Goal: Task Accomplishment & Management: Complete application form

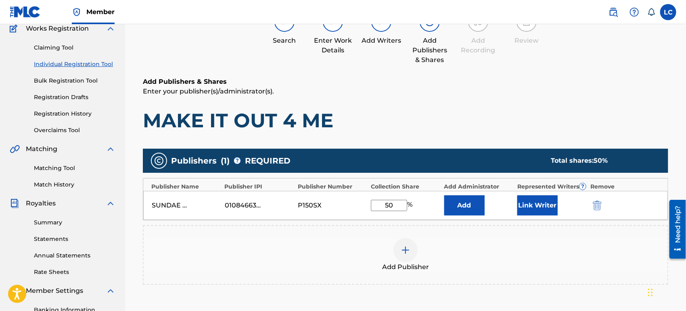
scroll to position [188, 0]
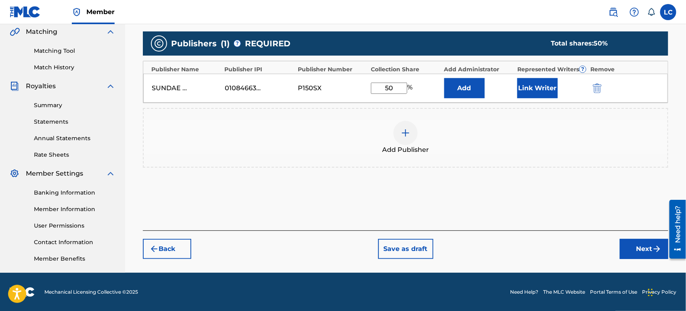
click at [549, 88] on button "Link Writer" at bounding box center [537, 88] width 40 height 20
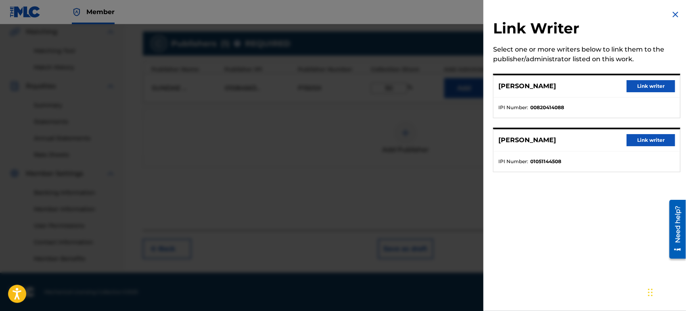
click at [637, 76] on div "[PERSON_NAME] Link writer" at bounding box center [586, 86] width 186 height 22
click at [643, 83] on button "Link writer" at bounding box center [650, 86] width 48 height 12
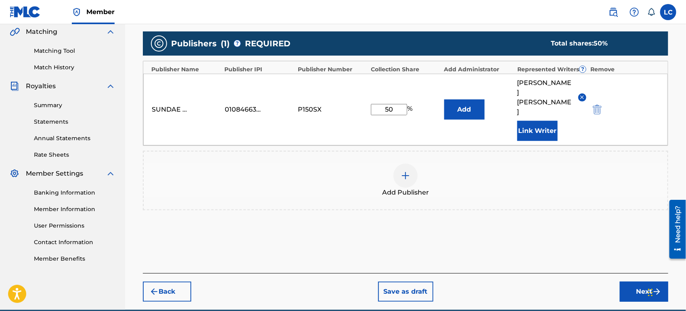
click at [636, 274] on div "Back Save as draft Next" at bounding box center [405, 288] width 525 height 29
click at [635, 282] on button "Next" at bounding box center [644, 292] width 48 height 20
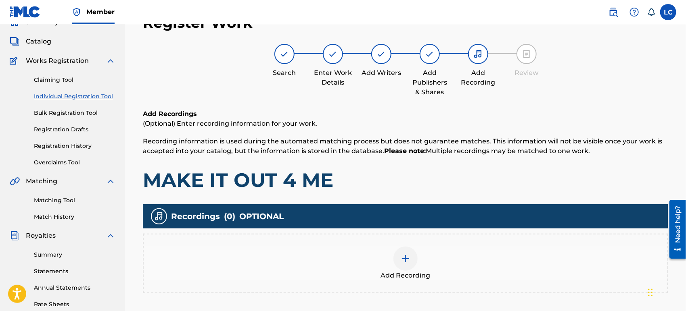
scroll to position [36, 0]
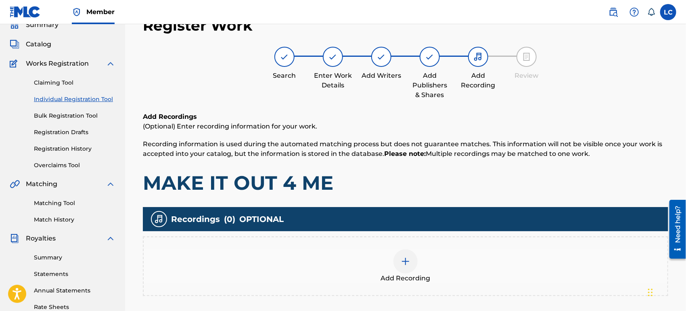
click at [434, 254] on div "Add Recording" at bounding box center [406, 267] width 524 height 34
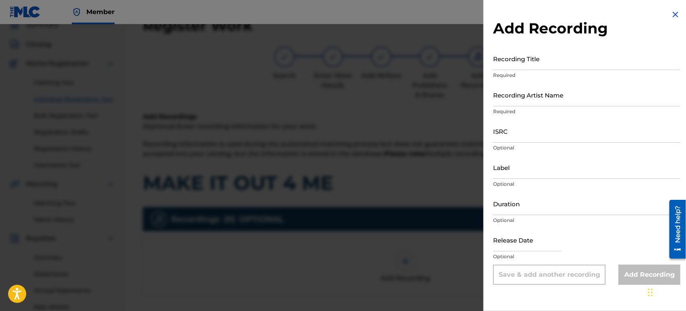
click at [537, 60] on input "Recording Title" at bounding box center [586, 58] width 187 height 23
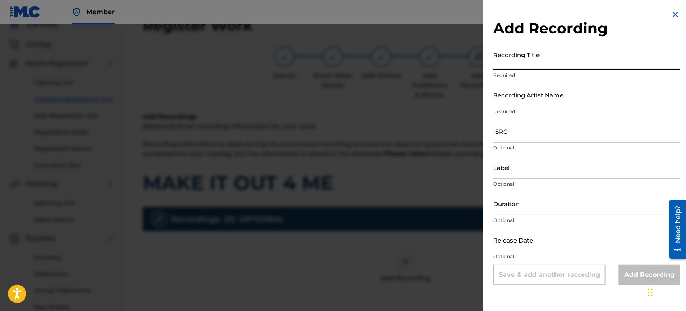
paste input "MAKE IT OUT 4 ME"
type input "MAKE IT OUT 4 ME"
click at [566, 104] on input "Recording Artist Name" at bounding box center [586, 95] width 187 height 23
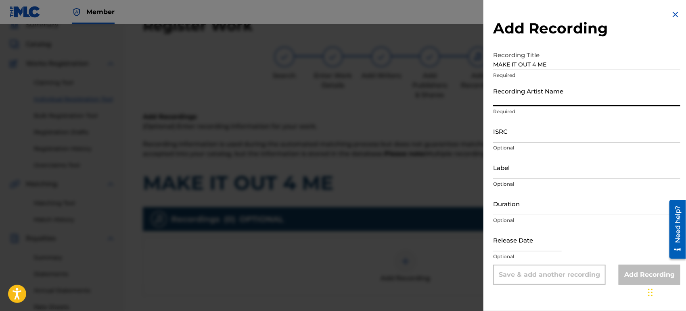
paste input "COUSIN STIZZ"
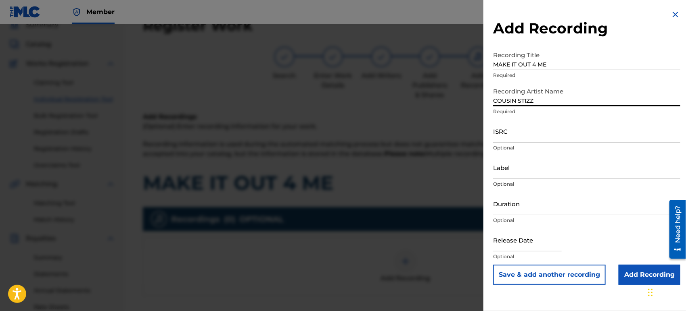
type input "COUSIN STIZZ"
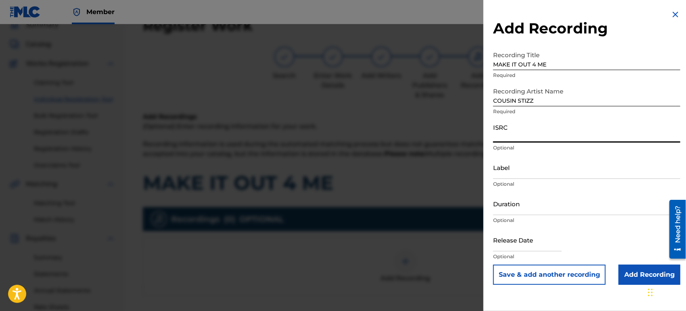
click at [594, 136] on input "ISRC" at bounding box center [586, 131] width 187 height 23
paste input "QT4K32595191"
type input "QT4K32595191"
click at [634, 265] on input "Add Recording" at bounding box center [649, 275] width 62 height 20
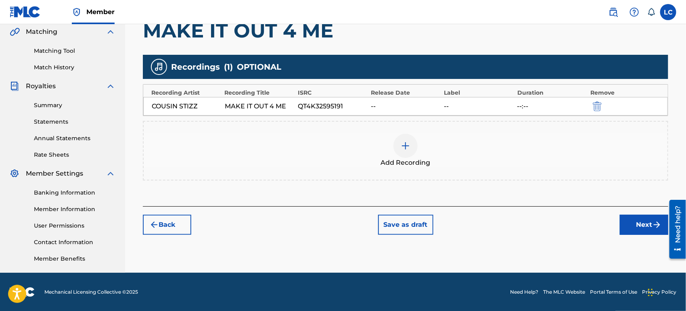
click at [633, 231] on button "Next" at bounding box center [644, 225] width 48 height 20
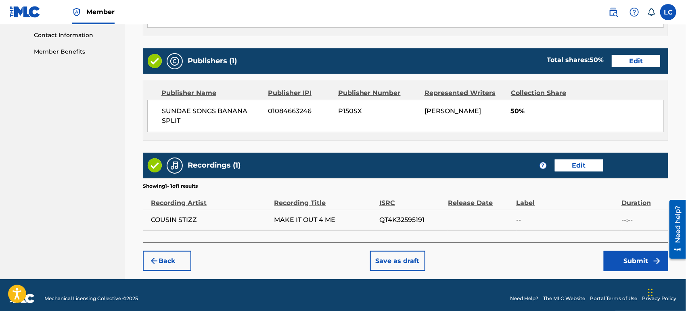
scroll to position [401, 0]
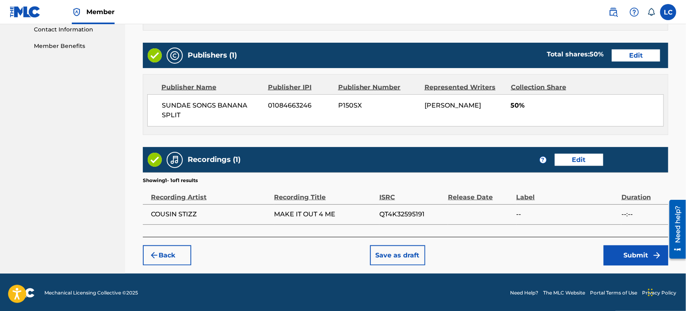
click at [620, 260] on button "Submit" at bounding box center [635, 256] width 65 height 20
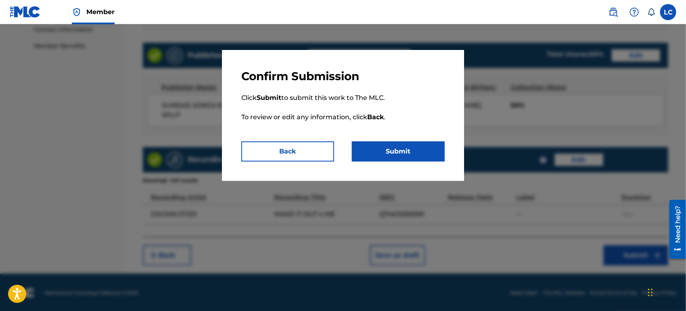
click at [377, 152] on button "Submit" at bounding box center [398, 152] width 93 height 20
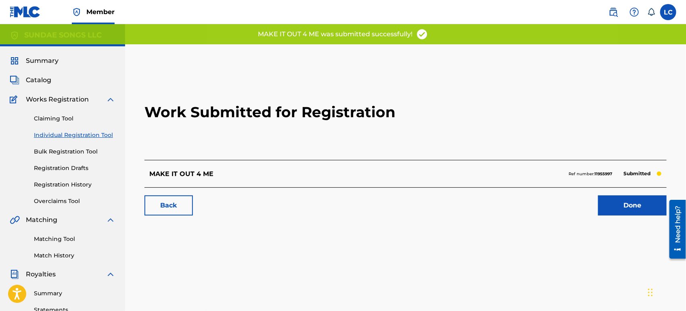
click at [607, 173] on strong "11955997" at bounding box center [603, 173] width 18 height 5
copy strong "11955997"
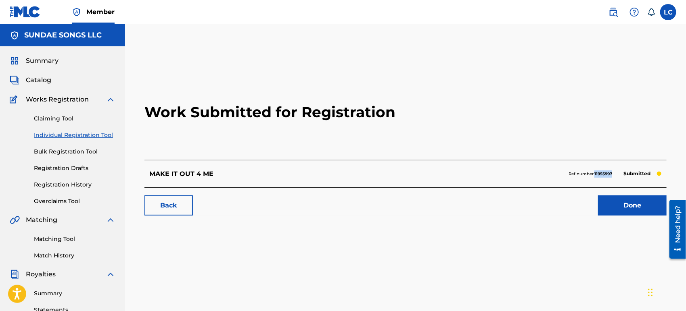
click at [633, 200] on link "Done" at bounding box center [632, 206] width 69 height 20
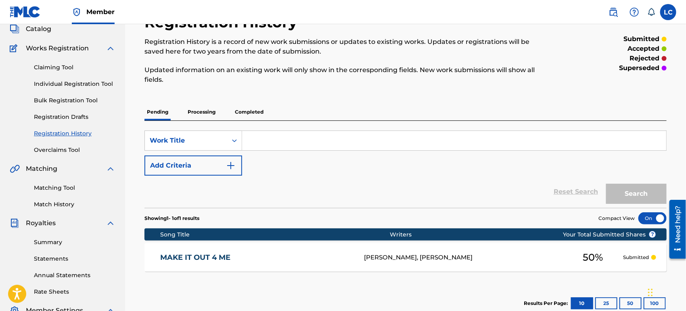
scroll to position [45, 0]
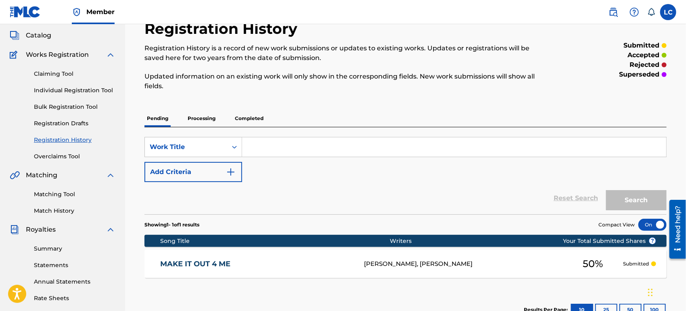
click at [82, 93] on link "Individual Registration Tool" at bounding box center [74, 90] width 81 height 8
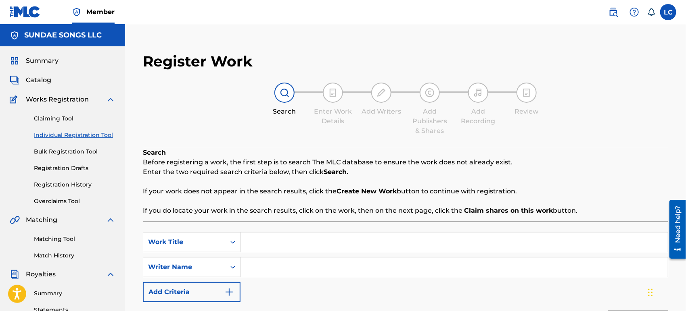
click at [323, 243] on input "Search Form" at bounding box center [453, 242] width 427 height 19
paste input "PHENOM"
type input "PHENOM"
click at [285, 271] on input "Search Form" at bounding box center [453, 267] width 427 height 19
type input "dieng"
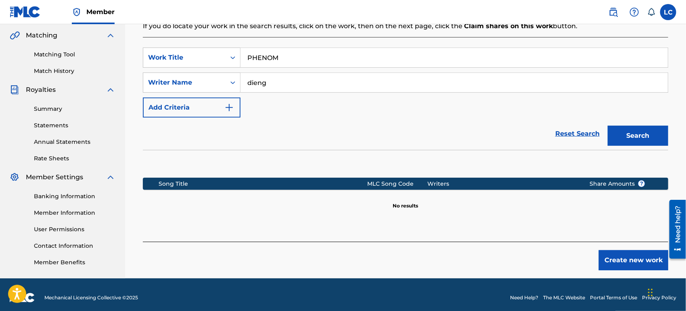
scroll to position [190, 0]
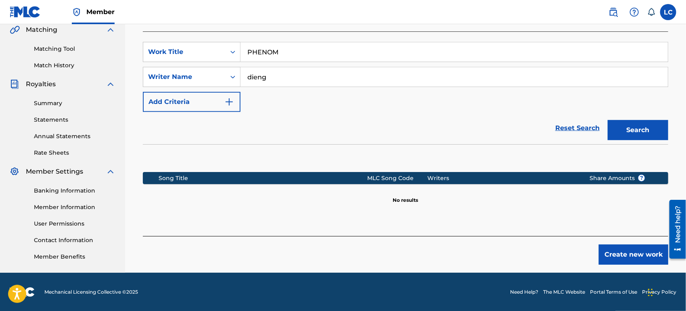
click at [616, 258] on button "Create new work" at bounding box center [633, 255] width 69 height 20
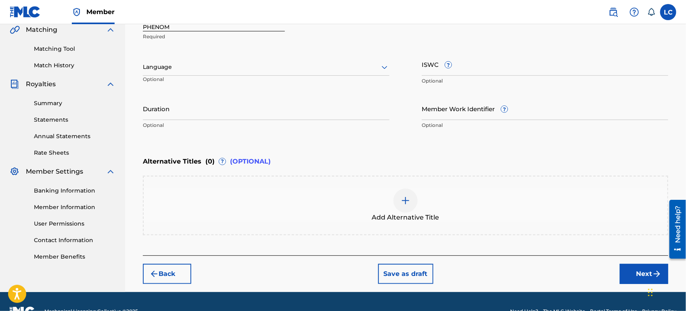
click at [358, 192] on div "Add Alternative Title" at bounding box center [406, 206] width 524 height 34
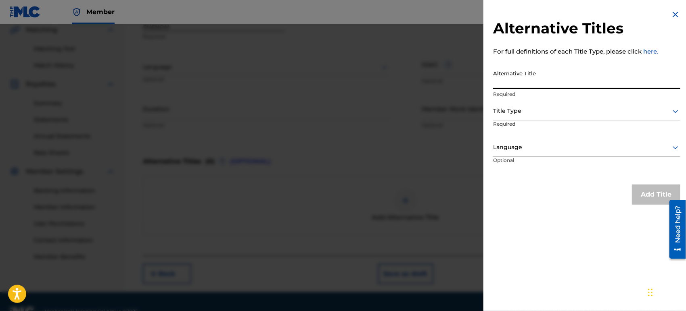
click at [525, 72] on input "Alternative Title" at bounding box center [586, 77] width 187 height 23
click at [675, 12] on img at bounding box center [675, 15] width 10 height 10
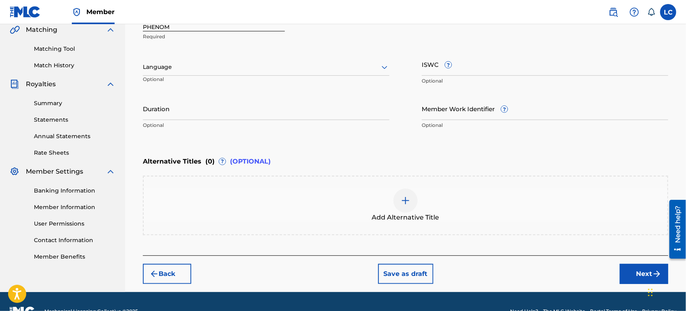
click at [637, 280] on button "Next" at bounding box center [644, 274] width 48 height 20
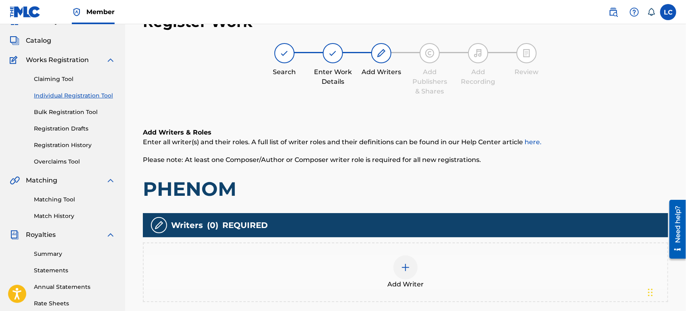
scroll to position [36, 0]
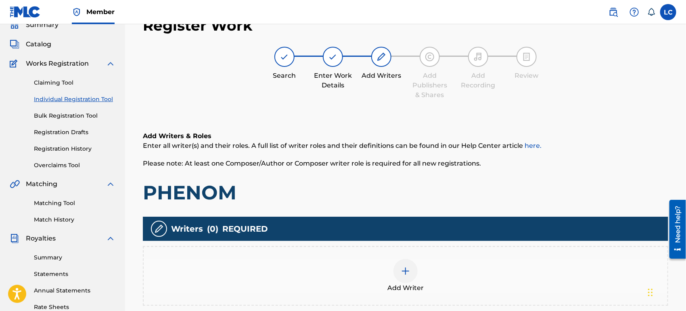
click at [303, 274] on div "Add Writer" at bounding box center [406, 276] width 524 height 34
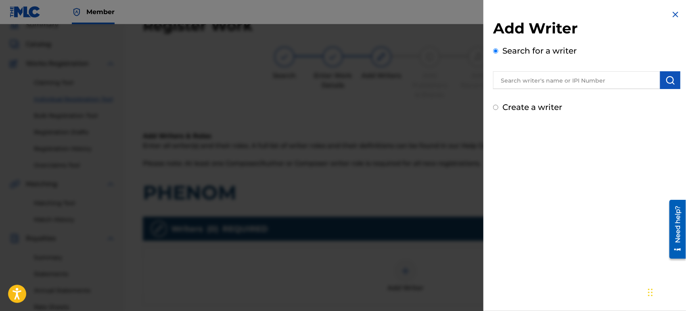
click at [532, 83] on input "text" at bounding box center [576, 80] width 167 height 18
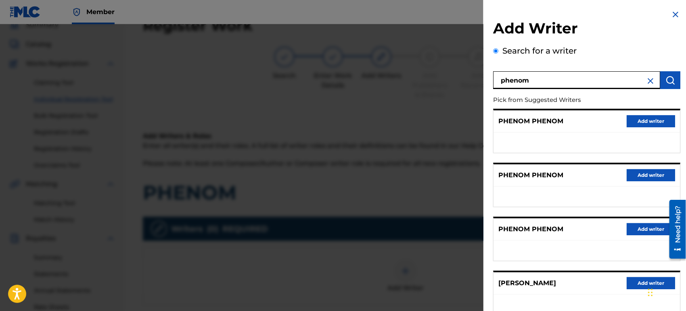
drag, startPoint x: 532, startPoint y: 83, endPoint x: 391, endPoint y: 61, distance: 143.3
click at [393, 62] on div "Add Writer Search for a writer phenom Pick from Suggested Writers PHENOM PHENOM…" at bounding box center [343, 167] width 686 height 287
type input "[PERSON_NAME]"
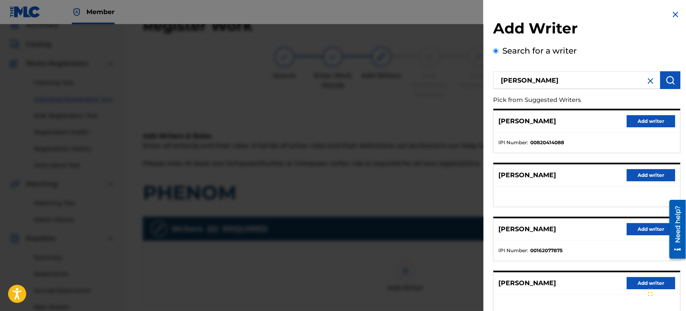
click at [658, 116] on button "Add writer" at bounding box center [650, 121] width 48 height 12
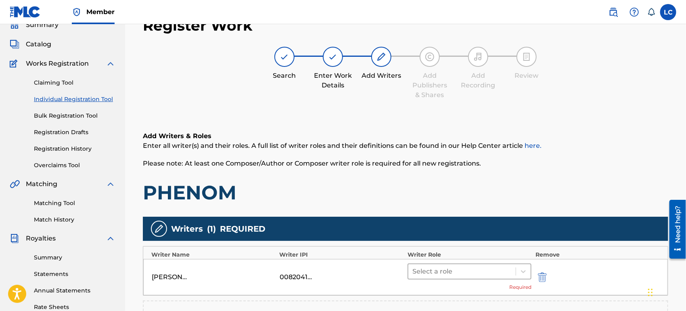
click at [442, 267] on div at bounding box center [461, 271] width 99 height 11
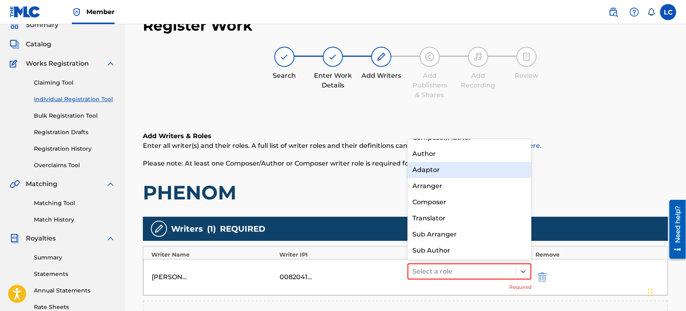
scroll to position [0, 0]
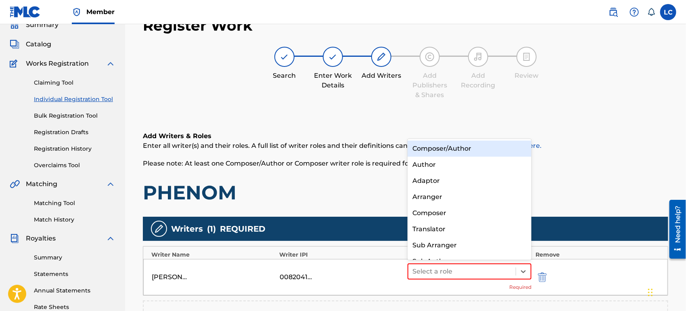
click at [454, 148] on div "Composer/Author" at bounding box center [469, 149] width 124 height 16
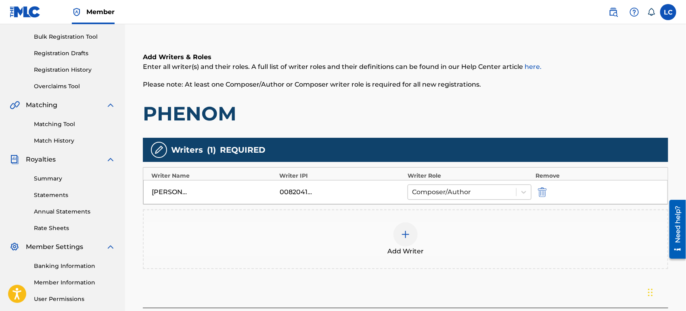
scroll to position [126, 0]
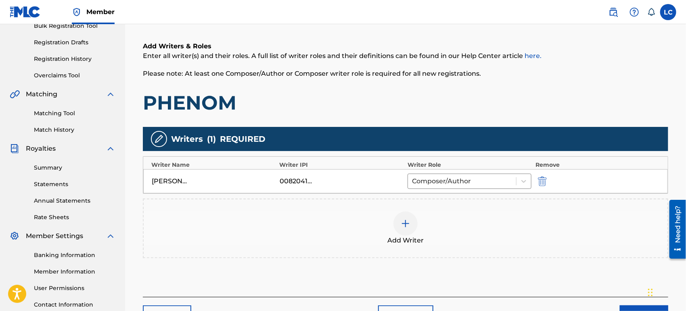
click at [468, 216] on div "Add Writer" at bounding box center [406, 229] width 524 height 34
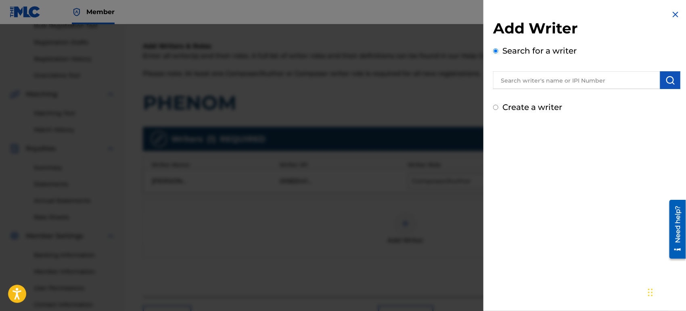
click at [591, 85] on input "text" at bounding box center [576, 80] width 167 height 18
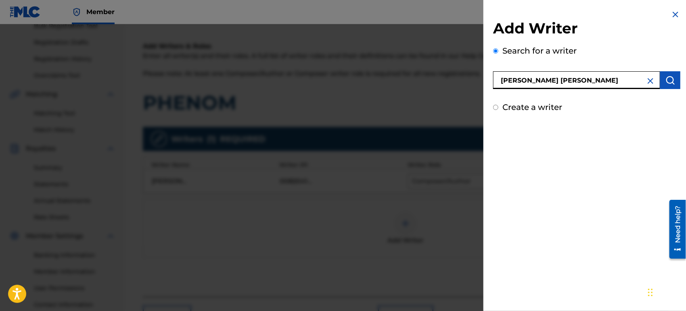
type input "[PERSON_NAME] [PERSON_NAME]"
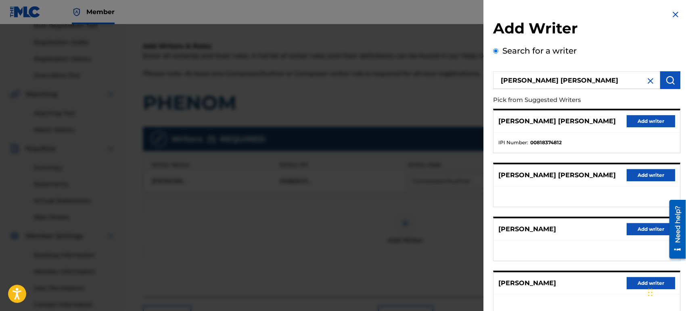
click at [637, 120] on button "Add writer" at bounding box center [650, 121] width 48 height 12
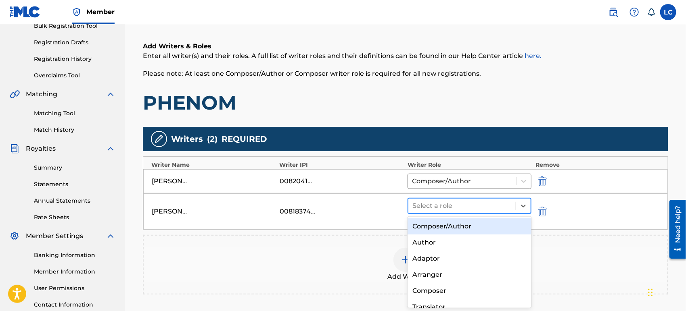
click at [467, 210] on div at bounding box center [461, 205] width 99 height 11
click at [470, 231] on div "Composer/Author" at bounding box center [469, 227] width 124 height 16
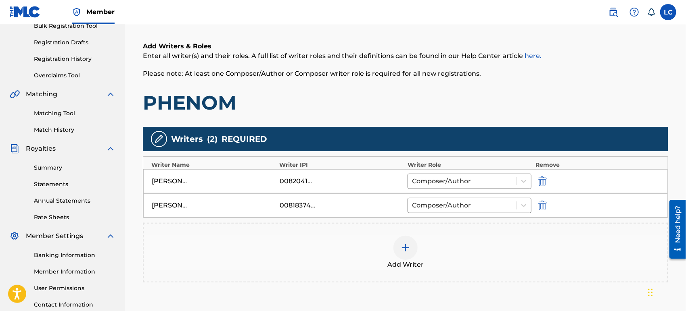
click at [471, 241] on div "Add Writer" at bounding box center [406, 253] width 524 height 34
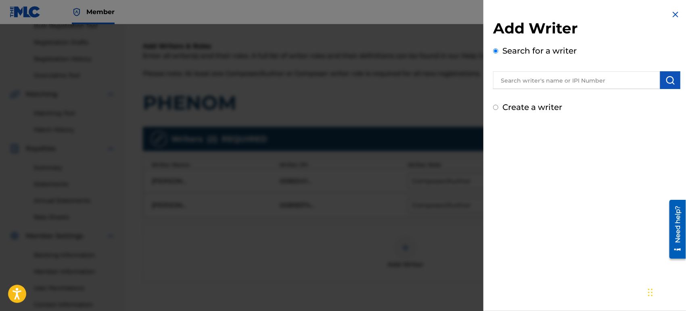
click at [600, 77] on input "text" at bounding box center [576, 80] width 167 height 18
paste input "[PERSON_NAME] [PERSON_NAME]"
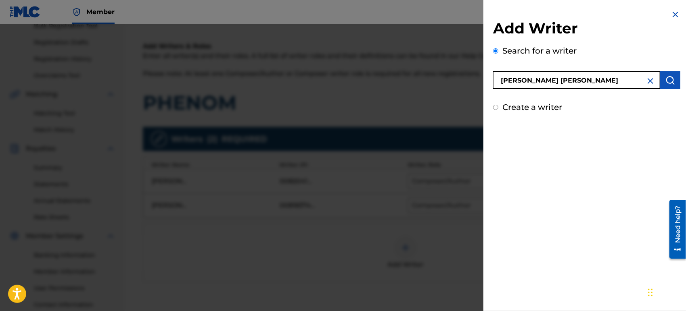
type input "[PERSON_NAME] [PERSON_NAME]"
click at [671, 80] on img "submit" at bounding box center [670, 80] width 10 height 10
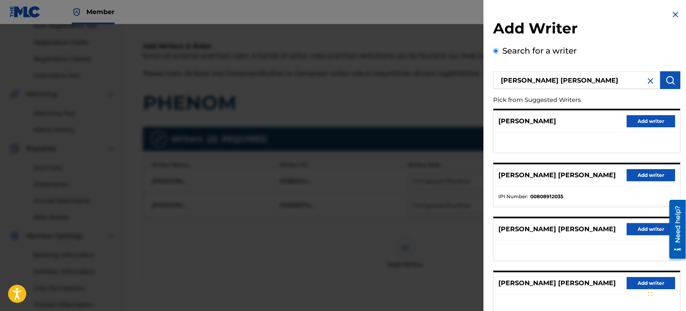
click at [642, 172] on button "Add writer" at bounding box center [650, 175] width 48 height 12
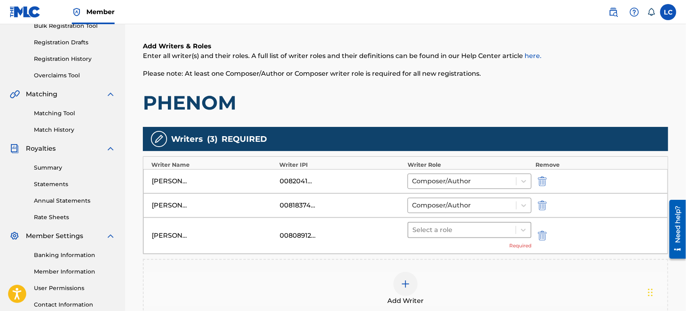
click at [471, 232] on div at bounding box center [461, 230] width 99 height 11
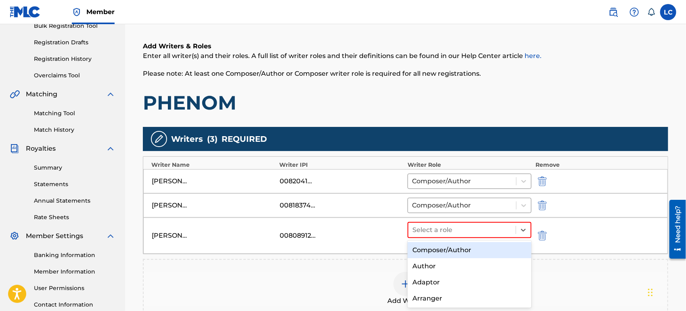
click at [468, 254] on div "Composer/Author" at bounding box center [469, 250] width 124 height 16
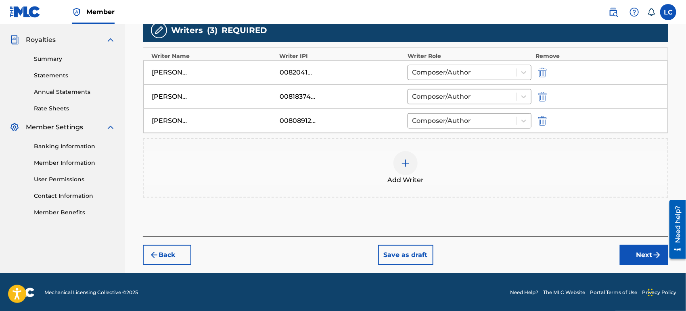
click at [643, 254] on button "Next" at bounding box center [644, 255] width 48 height 20
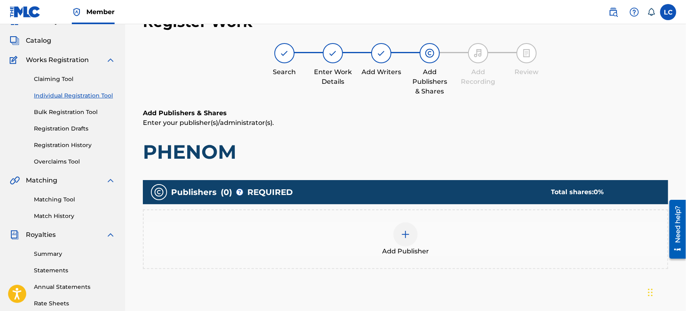
scroll to position [36, 0]
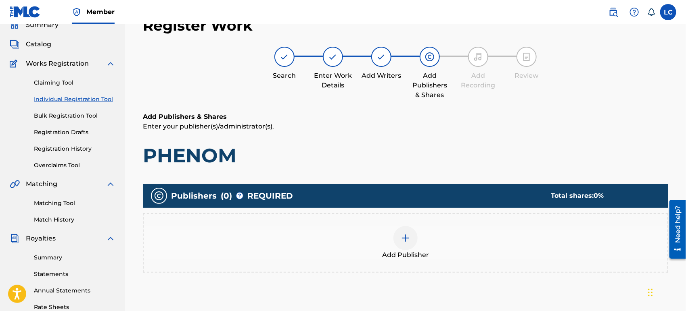
click at [406, 238] on img at bounding box center [406, 239] width 10 height 10
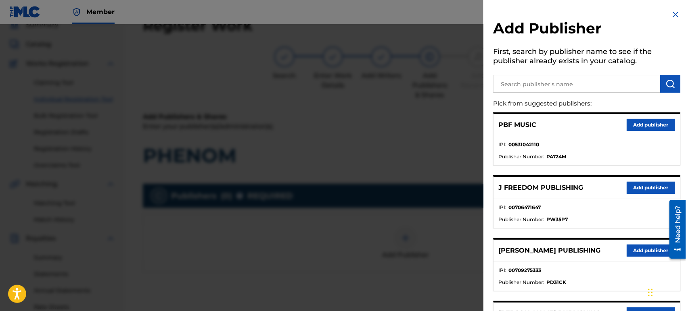
click at [529, 78] on input "text" at bounding box center [576, 84] width 167 height 18
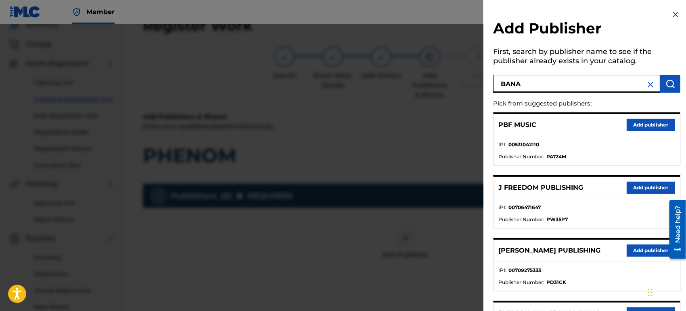
type input "BANA"
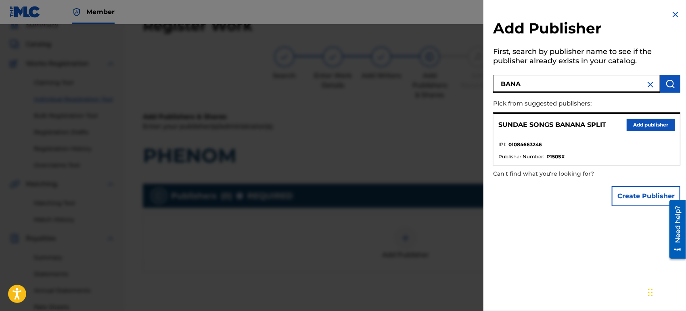
click at [636, 123] on button "Add publisher" at bounding box center [650, 125] width 48 height 12
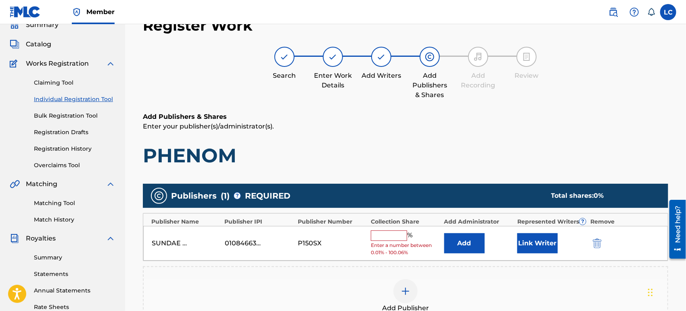
click at [384, 240] on input "text" at bounding box center [389, 236] width 36 height 10
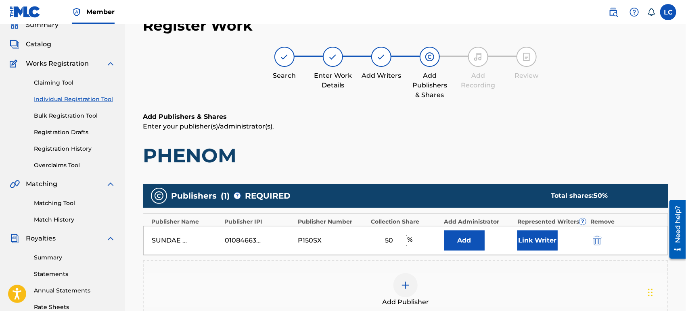
type input "50"
click at [525, 235] on button "Link Writer" at bounding box center [537, 241] width 40 height 20
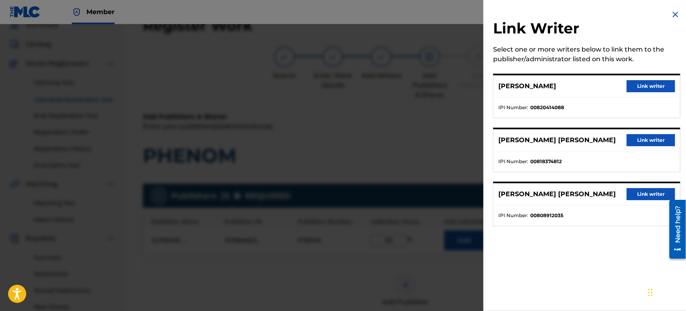
click at [658, 81] on button "Link writer" at bounding box center [650, 86] width 48 height 12
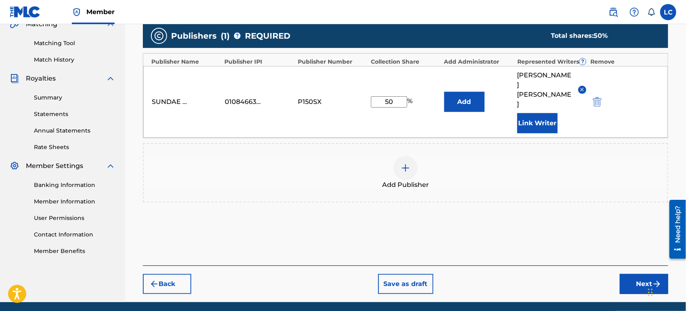
click at [645, 274] on button "Next" at bounding box center [644, 284] width 48 height 20
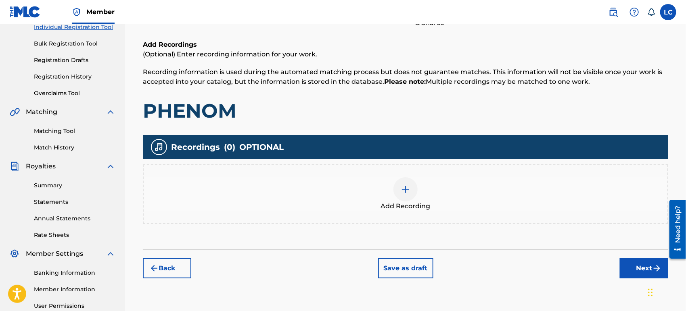
scroll to position [188, 0]
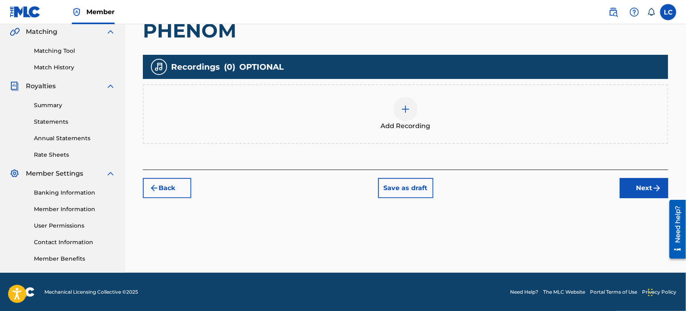
click at [429, 109] on div "Add Recording" at bounding box center [406, 114] width 524 height 34
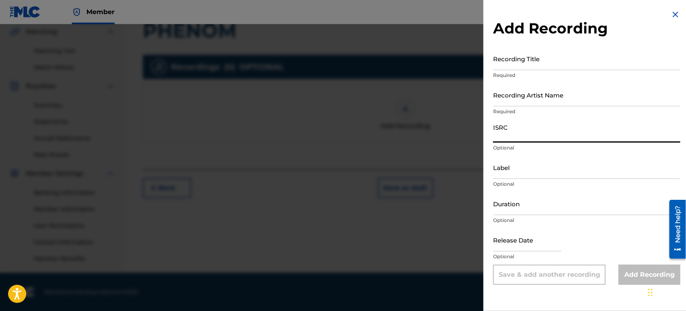
click at [517, 130] on input "ISRC" at bounding box center [586, 131] width 187 height 23
paste input "QT4K32595193"
type input "QT4K32595193"
click at [552, 99] on input "Recording Artist Name" at bounding box center [586, 95] width 187 height 23
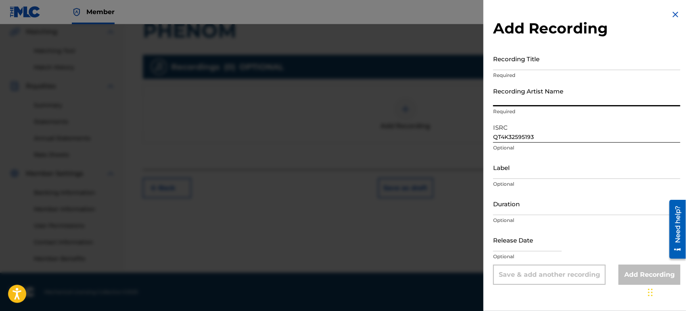
paste input "COUSIN STIZZ"
type input "COUSIN STIZZ"
click at [555, 67] on input "Recording Title" at bounding box center [586, 58] width 187 height 23
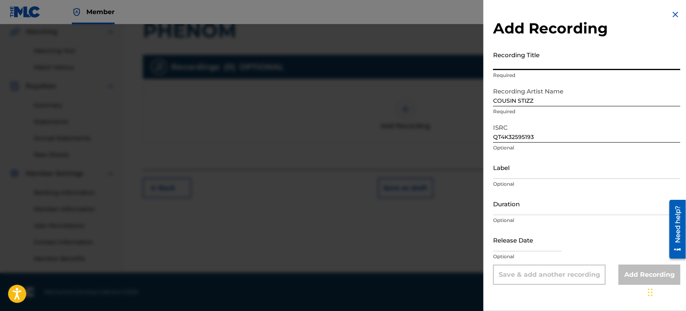
paste input "PHENOM"
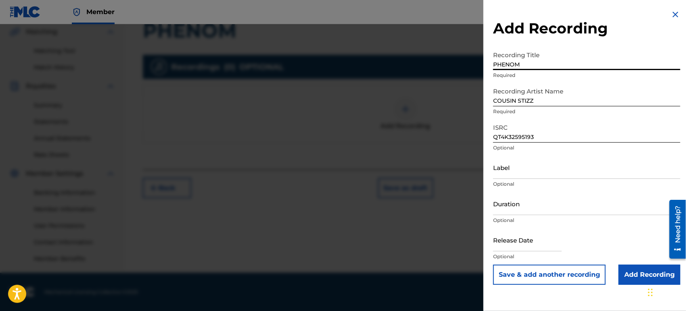
type input "PHENOM"
click at [639, 276] on input "Add Recording" at bounding box center [649, 275] width 62 height 20
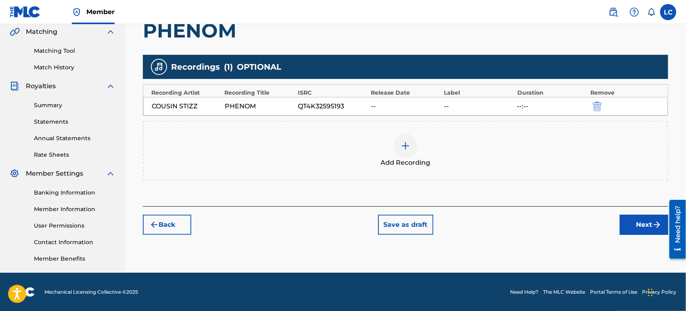
click at [635, 221] on button "Next" at bounding box center [644, 225] width 48 height 20
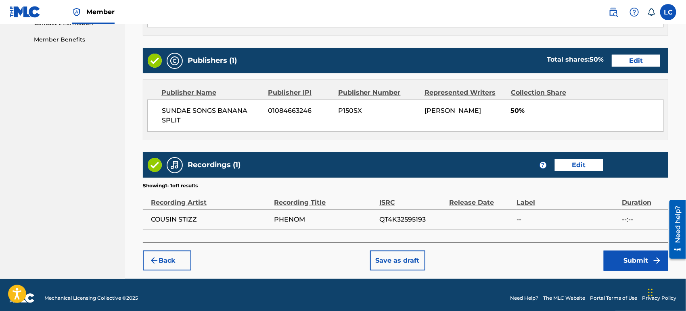
scroll to position [413, 0]
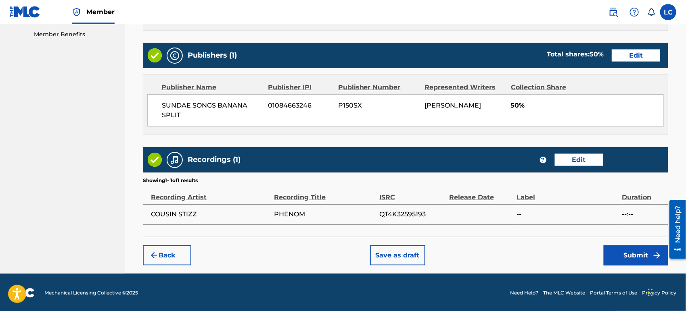
click at [641, 254] on button "Submit" at bounding box center [635, 256] width 65 height 20
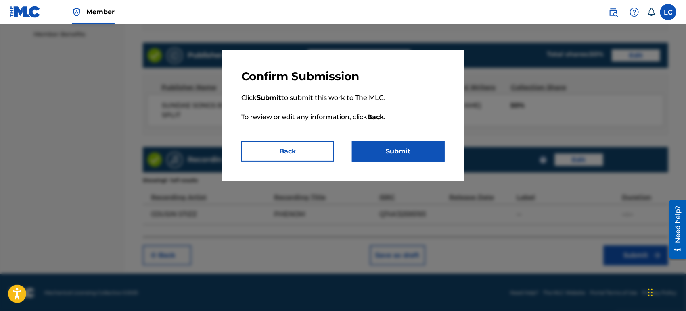
click at [407, 154] on button "Submit" at bounding box center [398, 152] width 93 height 20
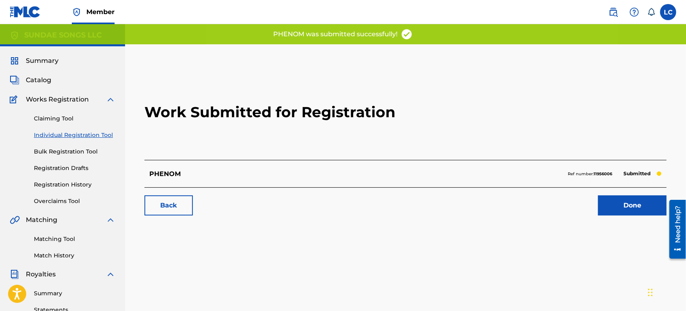
click at [596, 173] on strong "11956006" at bounding box center [602, 173] width 19 height 5
copy strong "11956006"
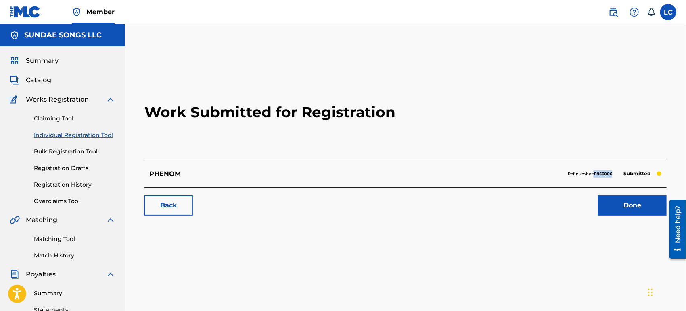
click at [629, 205] on link "Done" at bounding box center [632, 206] width 69 height 20
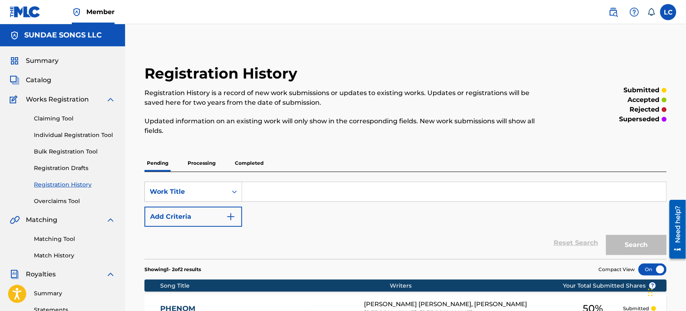
click at [94, 134] on link "Individual Registration Tool" at bounding box center [74, 135] width 81 height 8
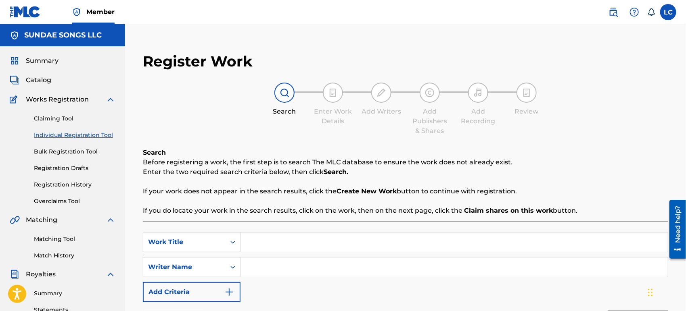
click at [274, 238] on input "Search Form" at bounding box center [453, 242] width 427 height 19
paste input "SUITCASE"
type input "SUITCASE"
click at [272, 264] on input "Search Form" at bounding box center [453, 267] width 427 height 19
type input "[PERSON_NAME]"
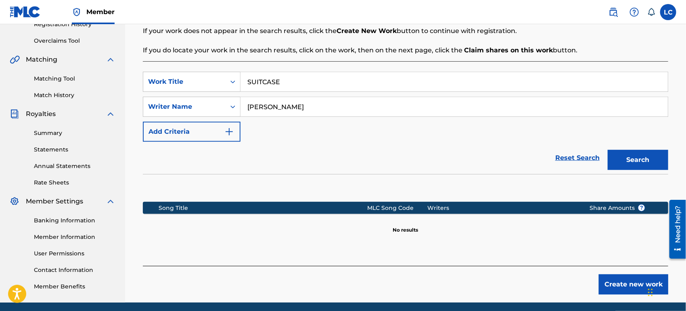
scroll to position [190, 0]
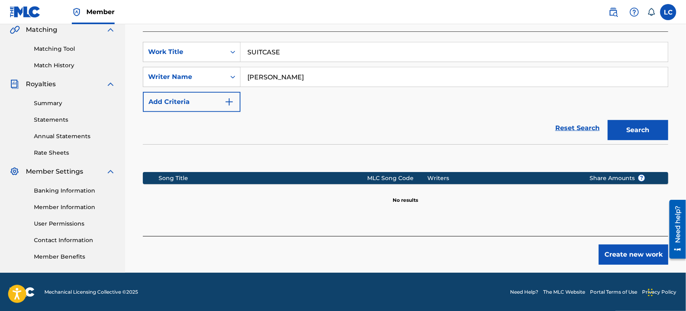
click at [629, 253] on button "Create new work" at bounding box center [633, 255] width 69 height 20
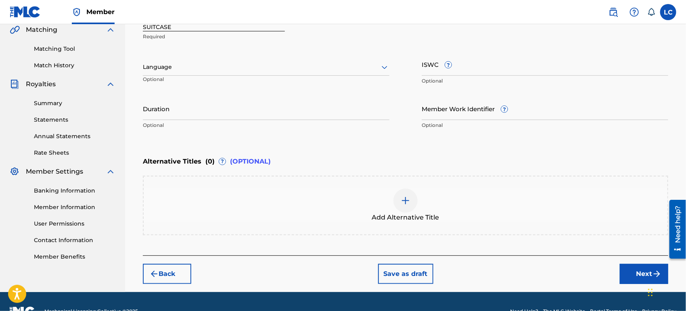
click at [638, 265] on button "Next" at bounding box center [644, 274] width 48 height 20
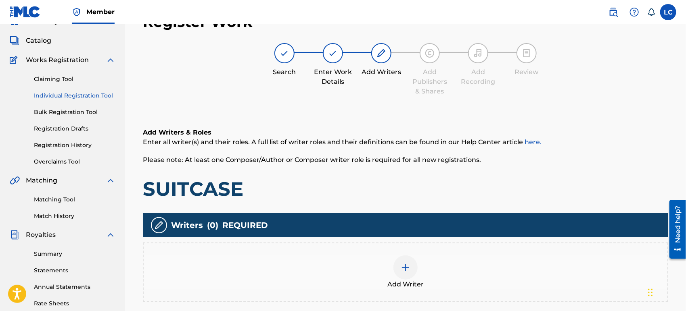
scroll to position [36, 0]
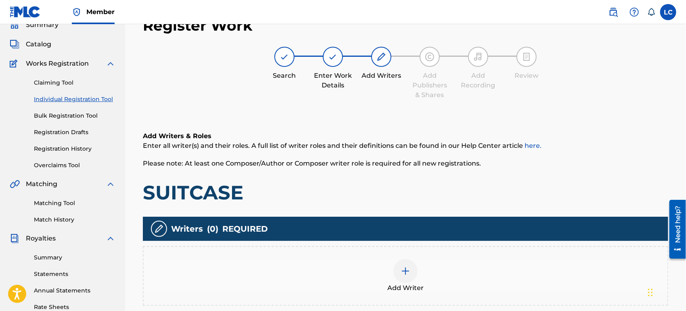
click at [466, 259] on div "Add Writer" at bounding box center [406, 276] width 524 height 34
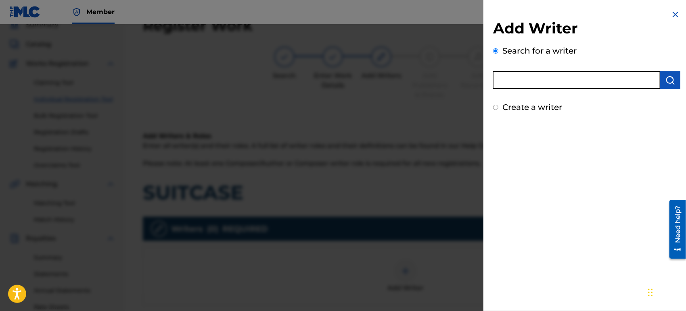
click at [553, 81] on input "text" at bounding box center [576, 80] width 167 height 18
type input "[PERSON_NAME]"
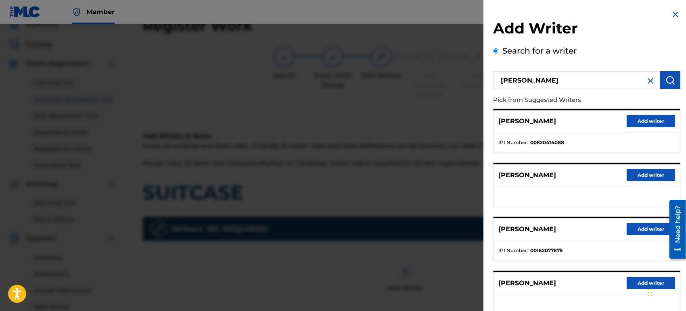
click at [641, 120] on button "Add writer" at bounding box center [650, 121] width 48 height 12
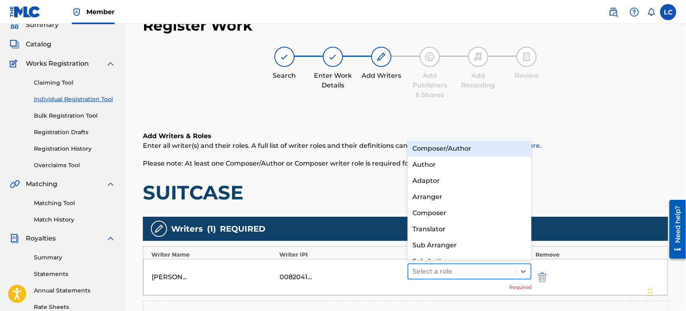
click at [430, 271] on div at bounding box center [461, 271] width 99 height 11
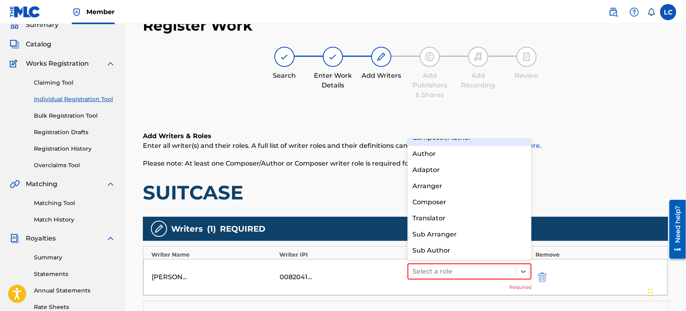
scroll to position [0, 0]
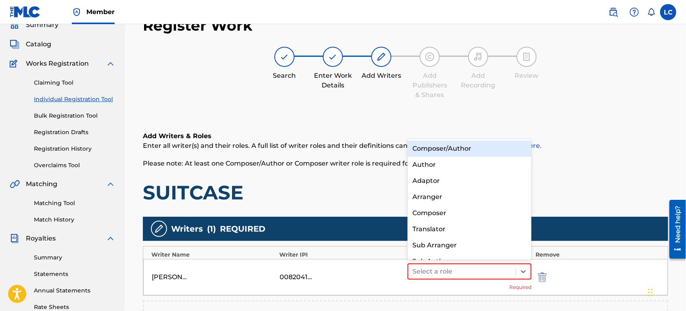
click at [453, 141] on div "Composer/Author" at bounding box center [469, 149] width 124 height 16
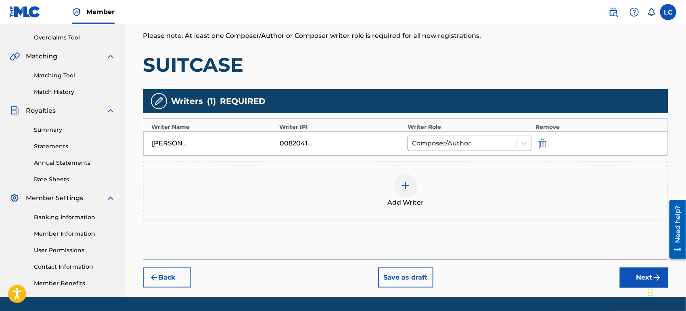
scroll to position [171, 0]
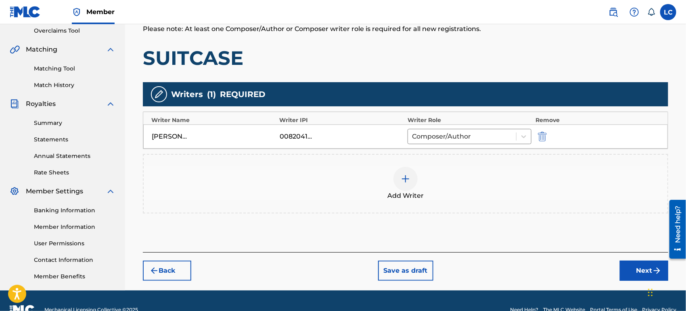
click at [495, 175] on div "Add Writer" at bounding box center [406, 184] width 524 height 34
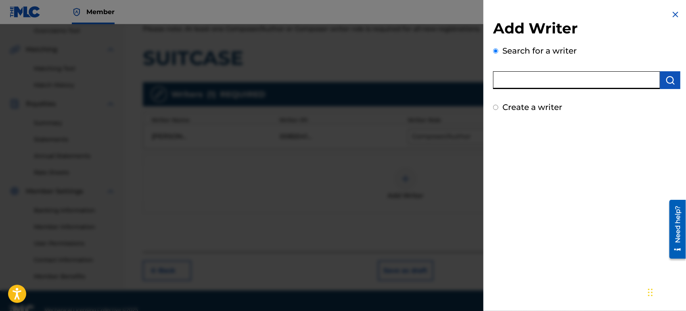
drag, startPoint x: 561, startPoint y: 86, endPoint x: 551, endPoint y: 86, distance: 10.5
click at [561, 85] on input "text" at bounding box center [576, 80] width 167 height 18
paste input "1051144508"
click at [665, 75] on img "submit" at bounding box center [670, 80] width 10 height 10
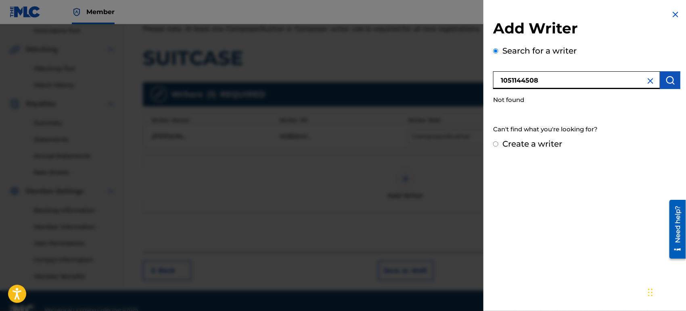
drag, startPoint x: 553, startPoint y: 83, endPoint x: 460, endPoint y: 86, distance: 93.6
click at [461, 86] on div "Add Writer Search for a writer 1051144508 Not found Can't find what you're look…" at bounding box center [343, 167] width 686 height 287
type input "[PERSON_NAME]"
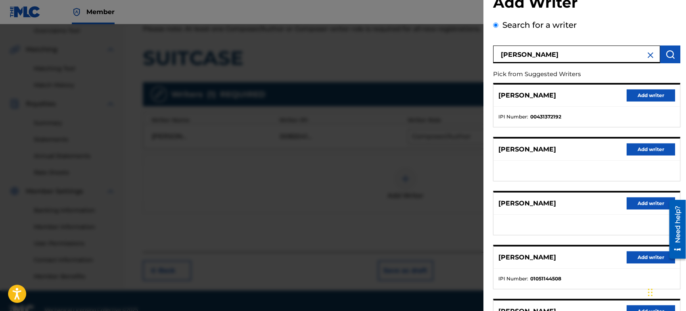
scroll to position [90, 0]
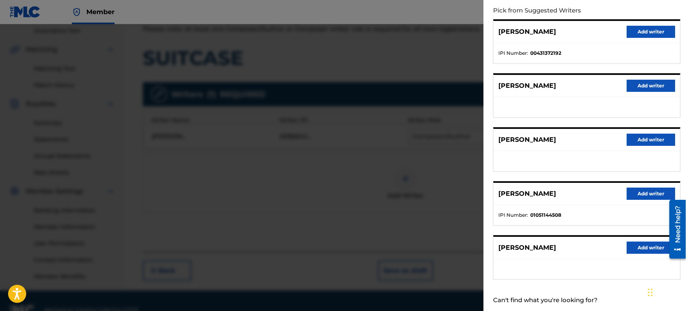
click at [644, 193] on button "Add writer" at bounding box center [650, 194] width 48 height 12
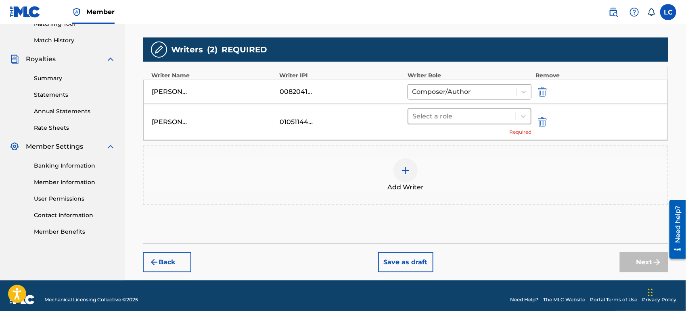
click at [420, 112] on div at bounding box center [461, 116] width 99 height 11
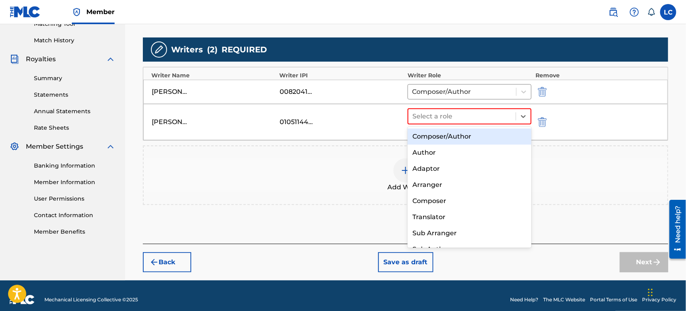
click at [432, 133] on div "Composer/Author" at bounding box center [469, 137] width 124 height 16
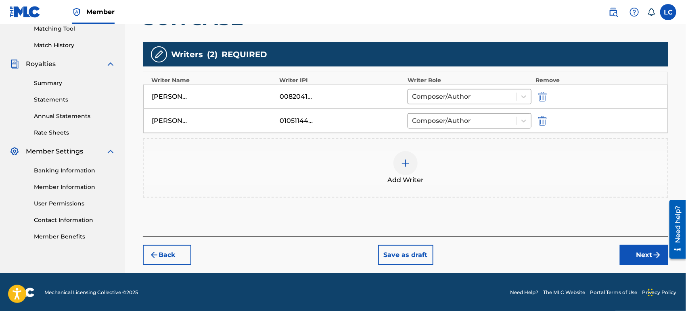
click at [639, 252] on button "Next" at bounding box center [644, 255] width 48 height 20
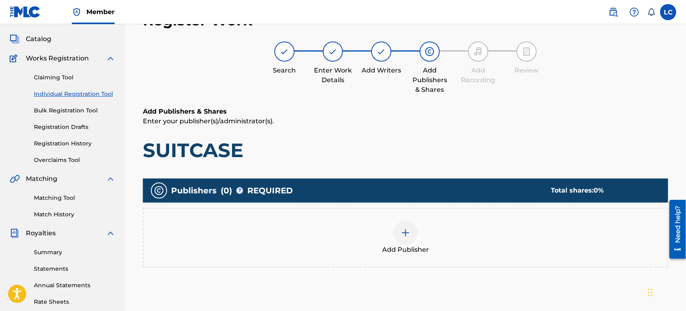
scroll to position [36, 0]
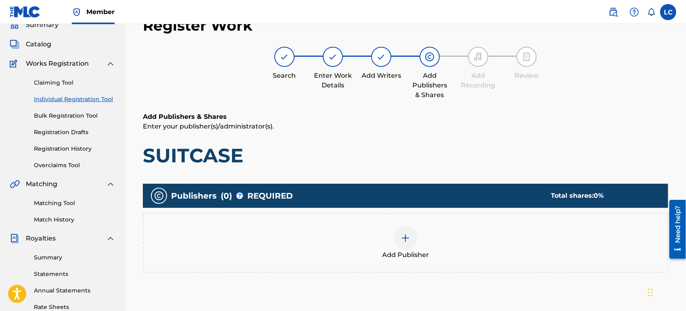
drag, startPoint x: 403, startPoint y: 226, endPoint x: 408, endPoint y: 228, distance: 5.0
click at [408, 228] on div at bounding box center [405, 238] width 24 height 24
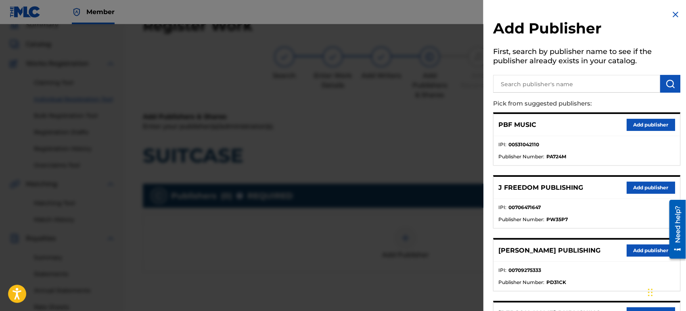
click at [539, 85] on input "text" at bounding box center [576, 84] width 167 height 18
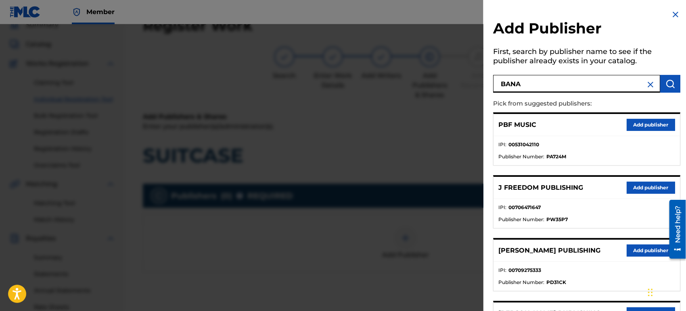
type input "BANA"
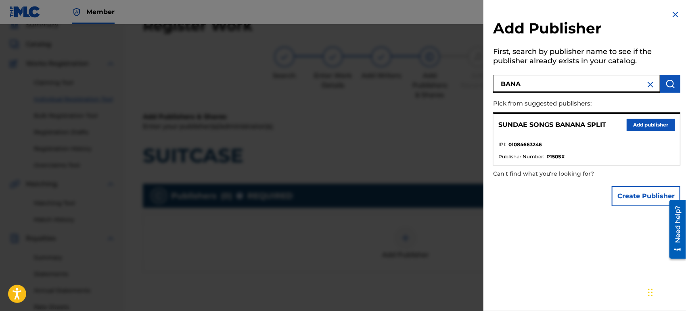
click at [630, 123] on button "Add publisher" at bounding box center [650, 125] width 48 height 12
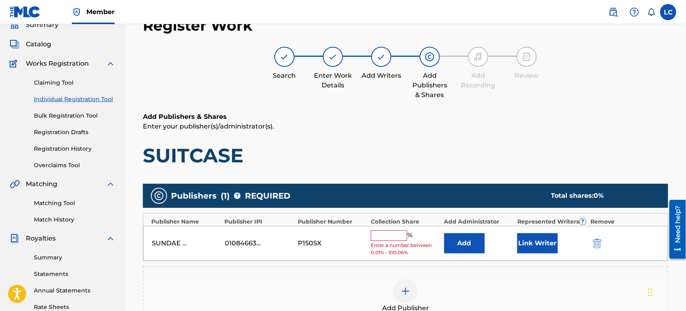
click at [396, 234] on input "text" at bounding box center [389, 236] width 36 height 10
type input "6"
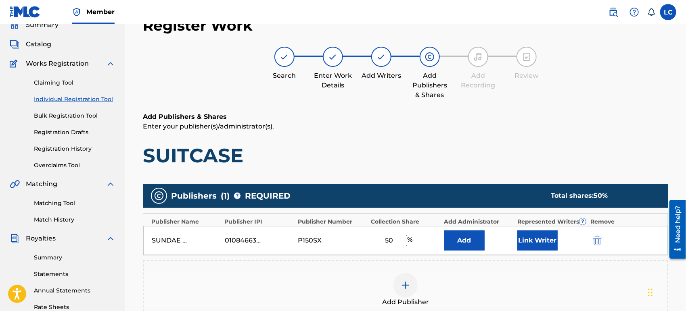
type input "50"
click at [548, 243] on button "Link Writer" at bounding box center [537, 241] width 40 height 20
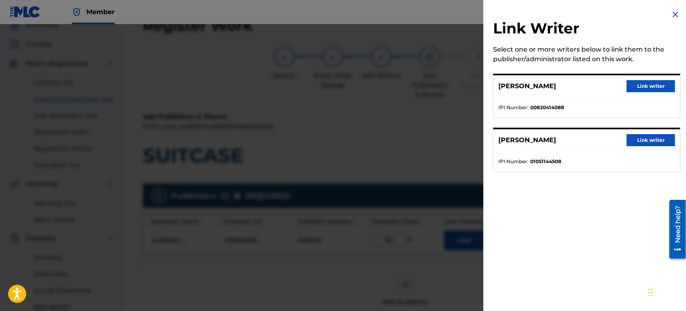
click at [647, 86] on button "Link writer" at bounding box center [650, 86] width 48 height 12
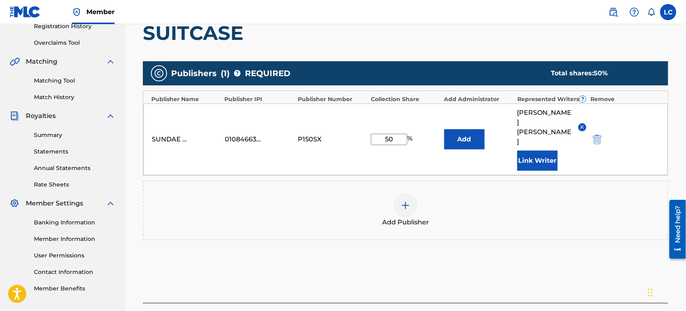
scroll to position [171, 0]
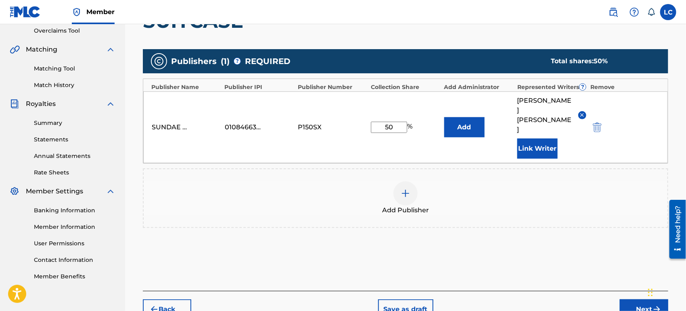
click at [621, 300] on button "Next" at bounding box center [644, 310] width 48 height 20
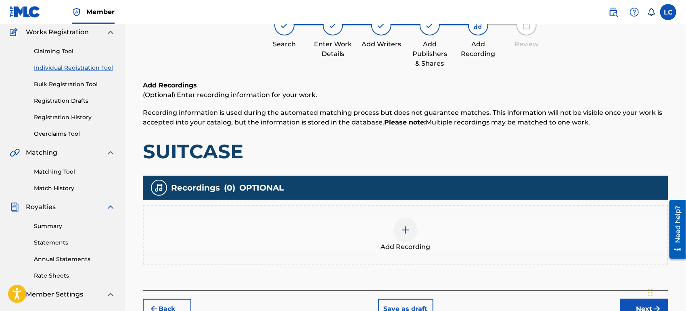
scroll to position [36, 0]
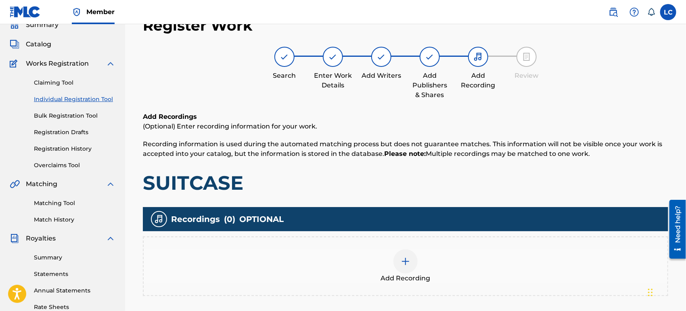
click at [461, 267] on div "Add Recording" at bounding box center [406, 267] width 524 height 34
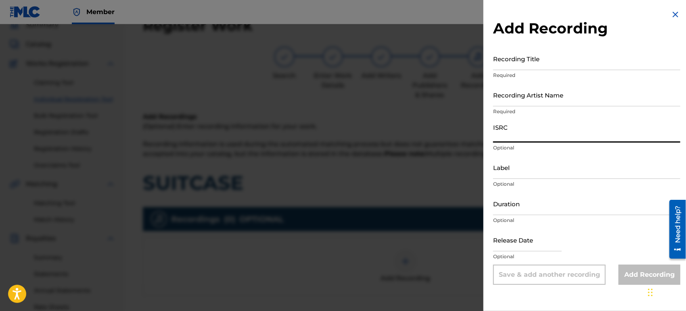
paste input "QT4K32595192"
type input "QT4K32595192"
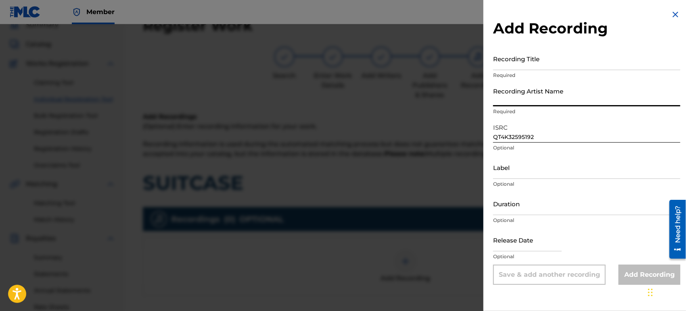
paste input "COUSIN STIZZ"
type input "COUSIN STIZZ"
click at [534, 61] on input "Recording Title" at bounding box center [586, 58] width 187 height 23
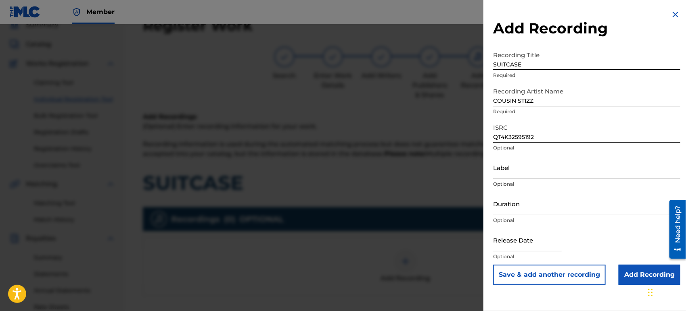
type input "SUITCASE"
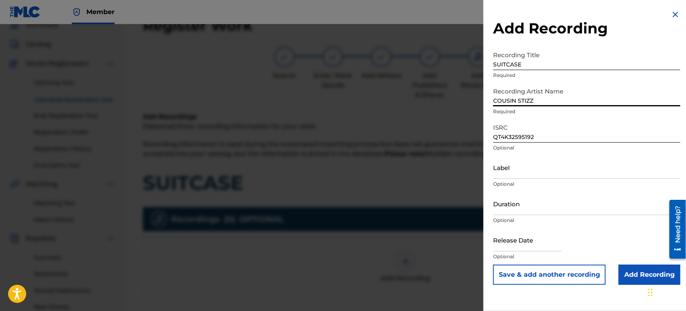
click at [641, 275] on input "Add Recording" at bounding box center [649, 275] width 62 height 20
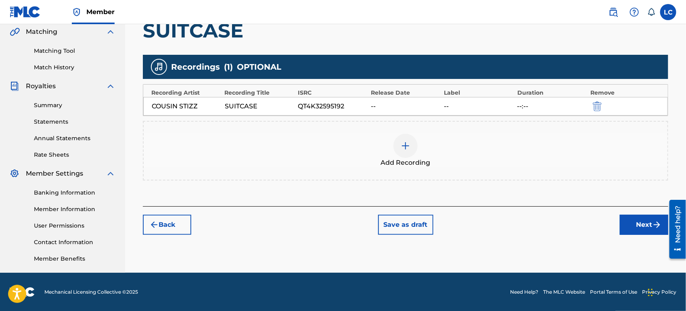
click at [631, 225] on button "Next" at bounding box center [644, 225] width 48 height 20
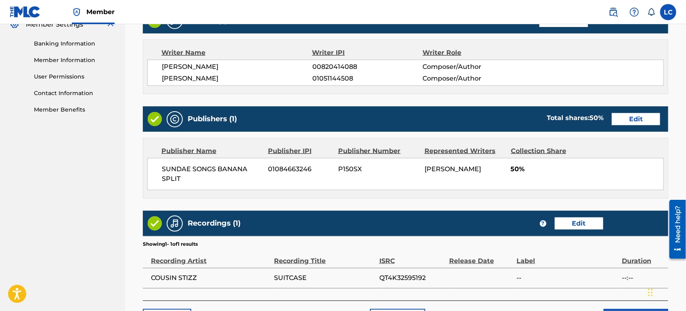
scroll to position [350, 0]
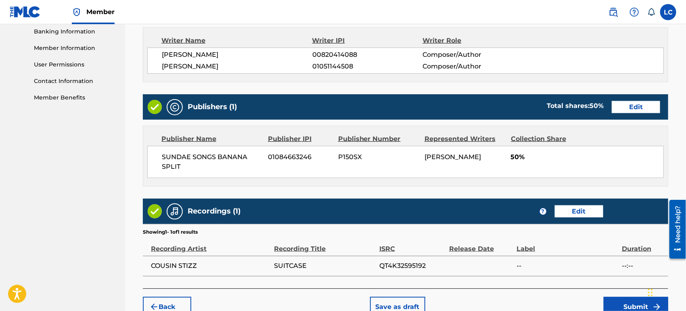
click at [620, 299] on button "Submit" at bounding box center [635, 307] width 65 height 20
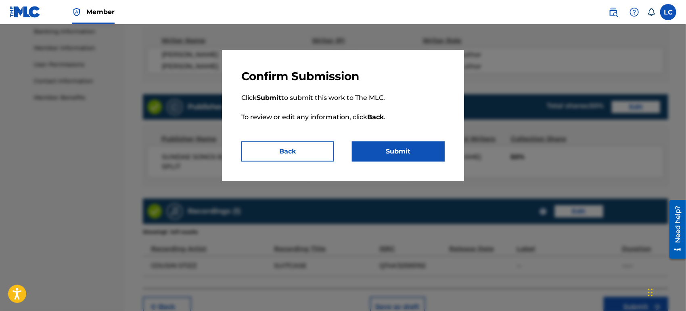
click at [428, 151] on button "Submit" at bounding box center [398, 152] width 93 height 20
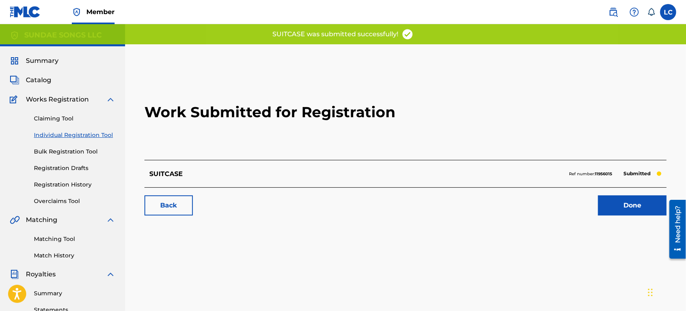
click at [606, 173] on strong "11956015" at bounding box center [603, 173] width 17 height 5
copy strong "11956015"
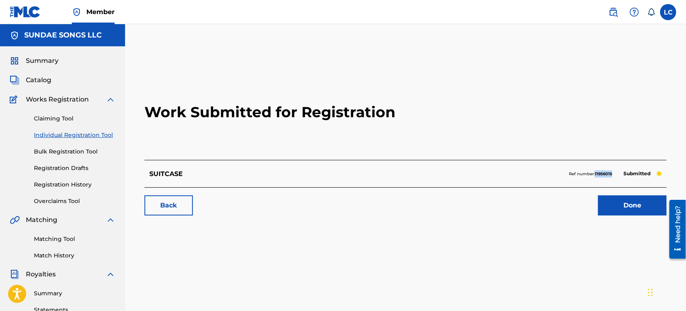
click at [654, 213] on link "Done" at bounding box center [632, 206] width 69 height 20
